Goal: Information Seeking & Learning: Learn about a topic

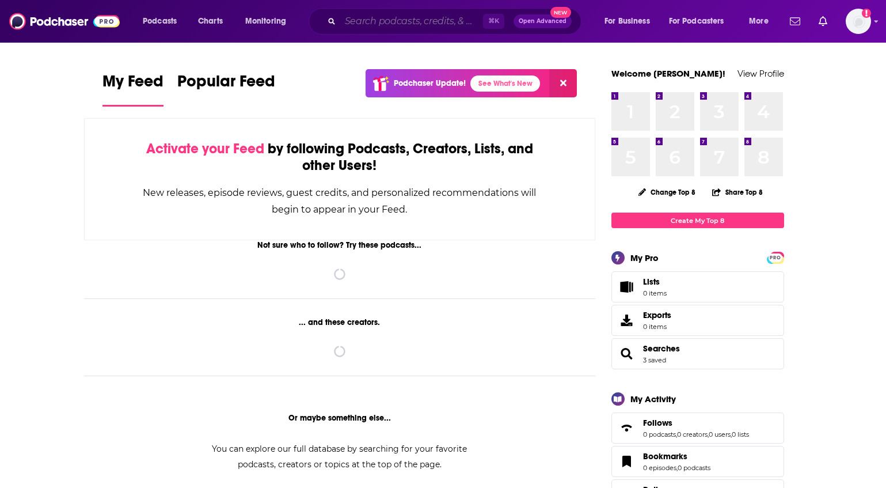
click at [357, 22] on input "Search podcasts, credits, & more..." at bounding box center [411, 21] width 143 height 18
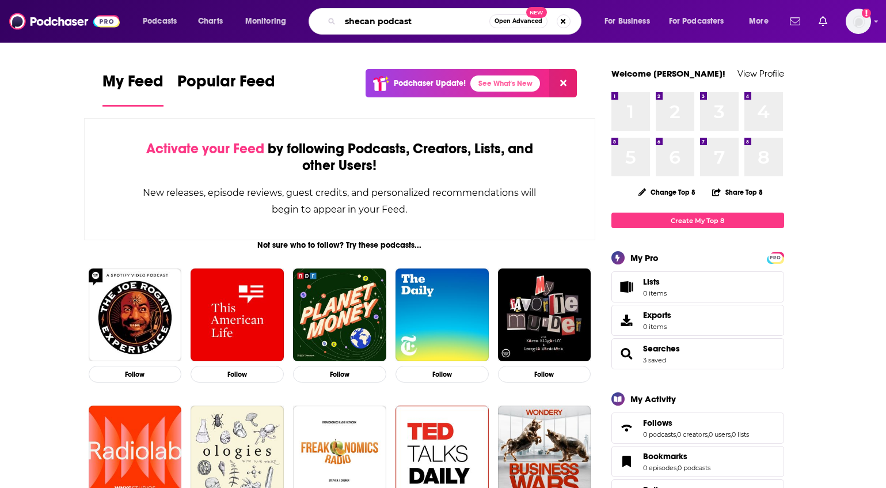
type input "shecan podcast"
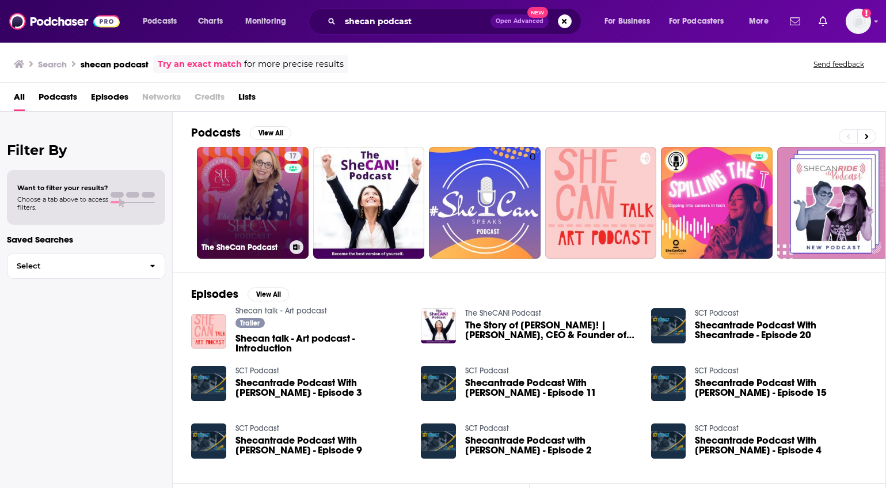
click at [248, 189] on link "17 The SheCan Podcast" at bounding box center [253, 203] width 112 height 112
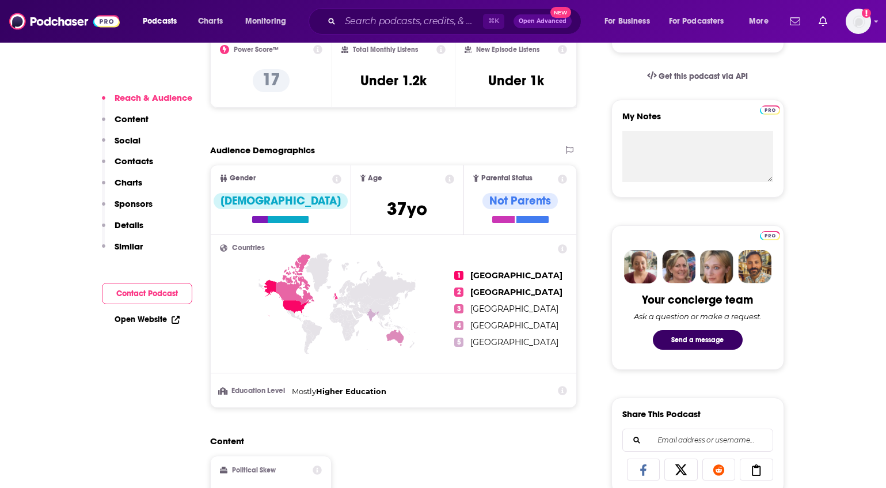
scroll to position [368, 0]
